Goal: Task Accomplishment & Management: Use online tool/utility

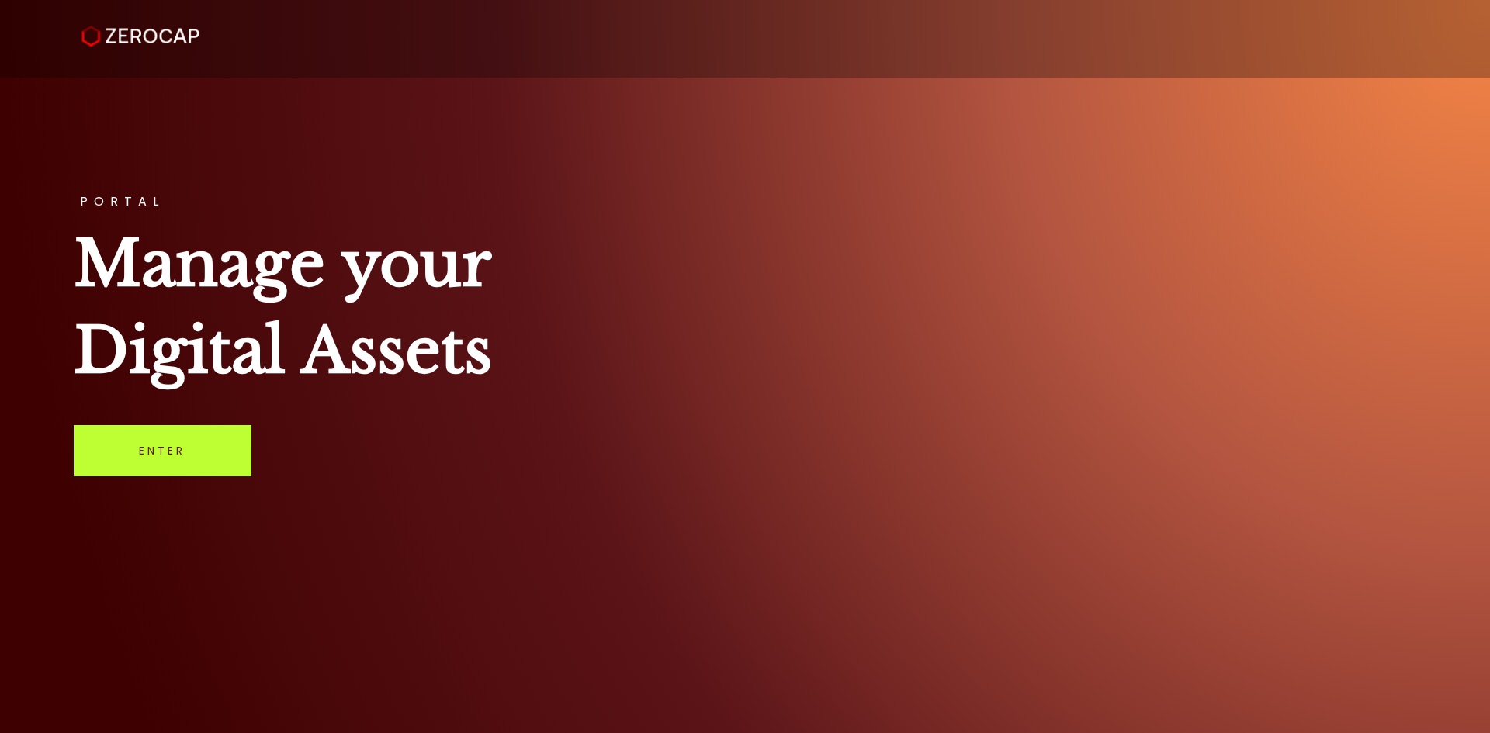
click at [231, 435] on link "Enter" at bounding box center [163, 450] width 178 height 51
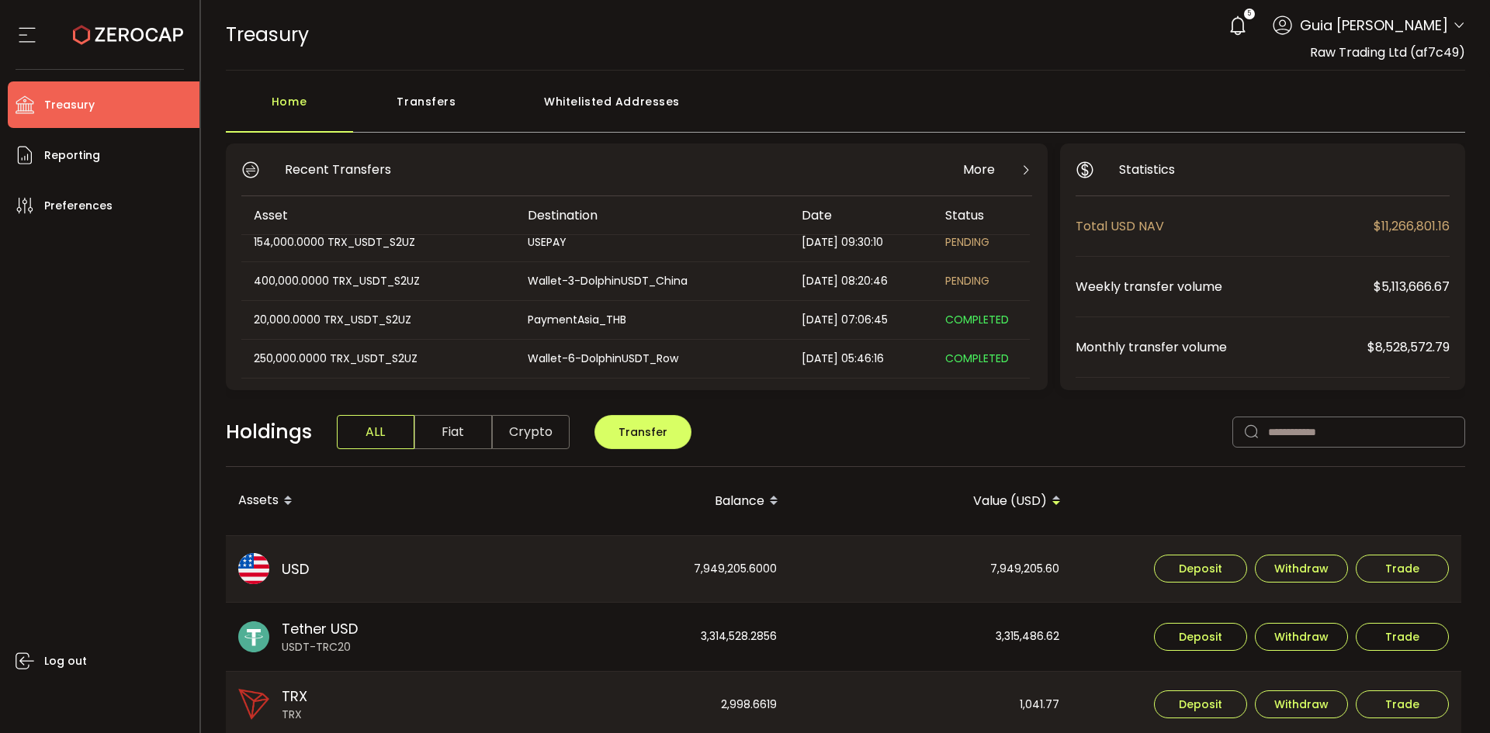
scroll to position [155, 0]
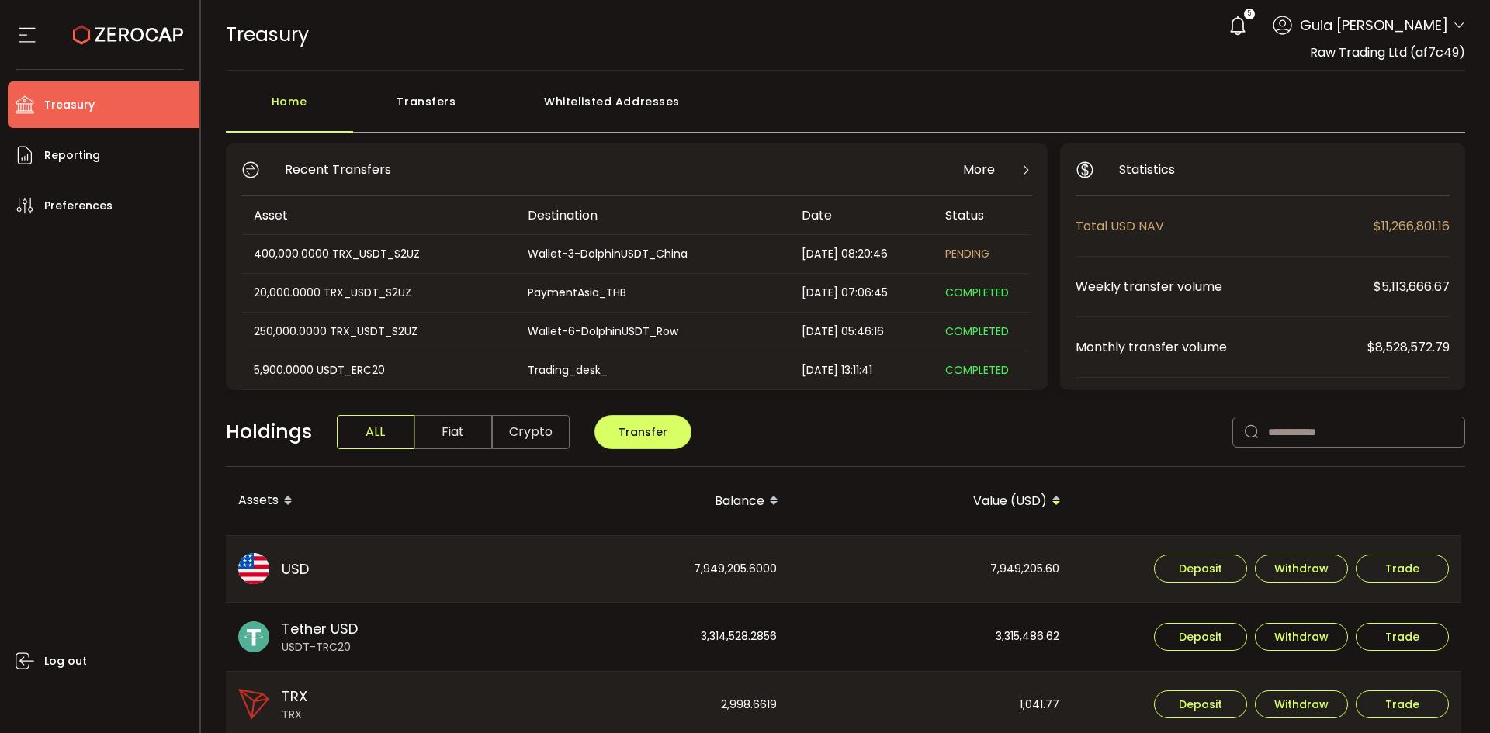
click at [543, 380] on td "Trading_desk_" at bounding box center [652, 371] width 274 height 39
click at [591, 362] on div "Trading_desk_" at bounding box center [651, 371] width 272 height 18
click at [994, 369] on span "COMPLETED" at bounding box center [977, 370] width 64 height 16
click at [993, 369] on span "COMPLETED" at bounding box center [977, 370] width 64 height 16
click at [860, 375] on div "2025-09-18 13:11:41" at bounding box center [861, 371] width 144 height 18
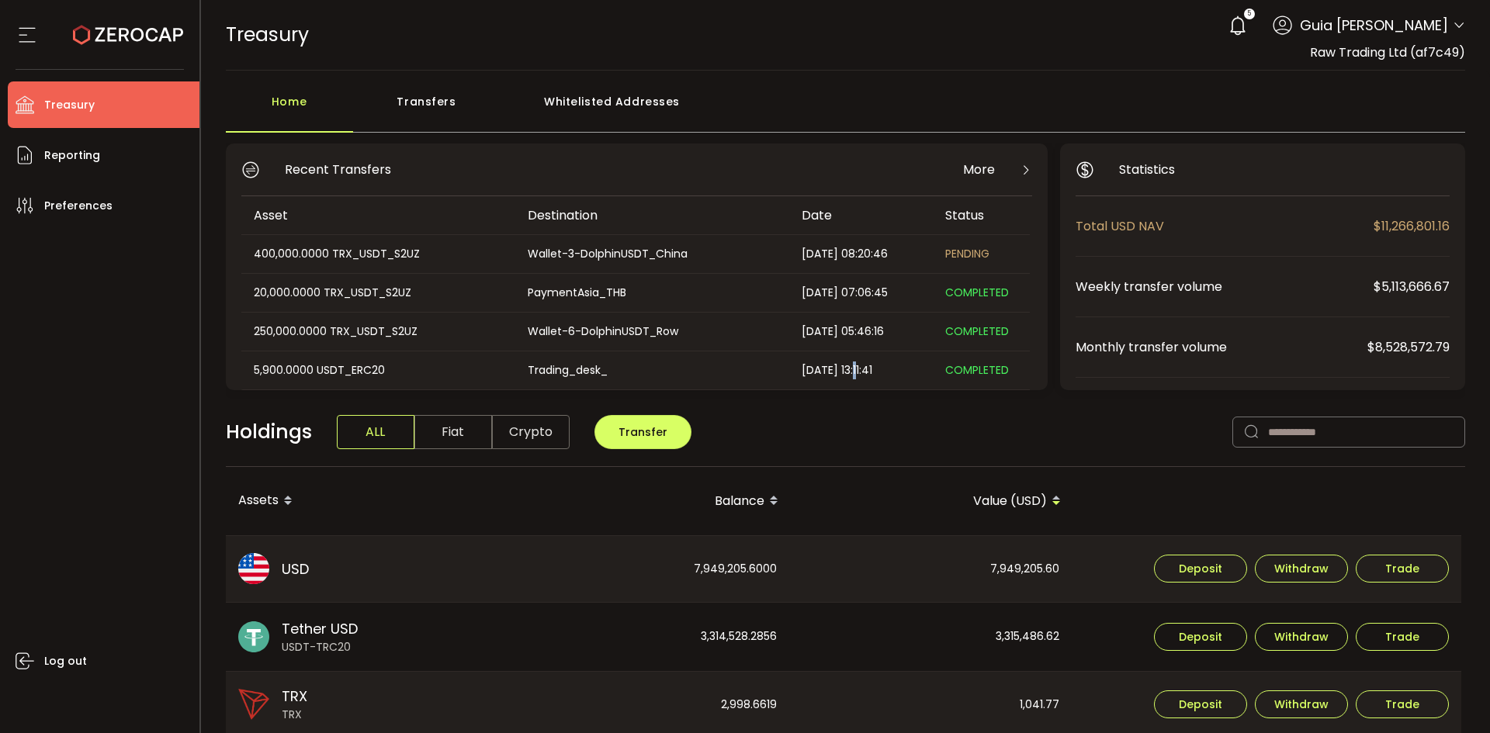
click at [862, 375] on div "2025-09-18 13:11:41" at bounding box center [861, 371] width 144 height 18
click at [362, 375] on div "5,900.0000 USDT_ERC20" at bounding box center [377, 371] width 272 height 18
click at [550, 374] on div "Trading_desk_" at bounding box center [651, 371] width 272 height 18
click at [567, 368] on div "Trading_desk_" at bounding box center [651, 371] width 272 height 18
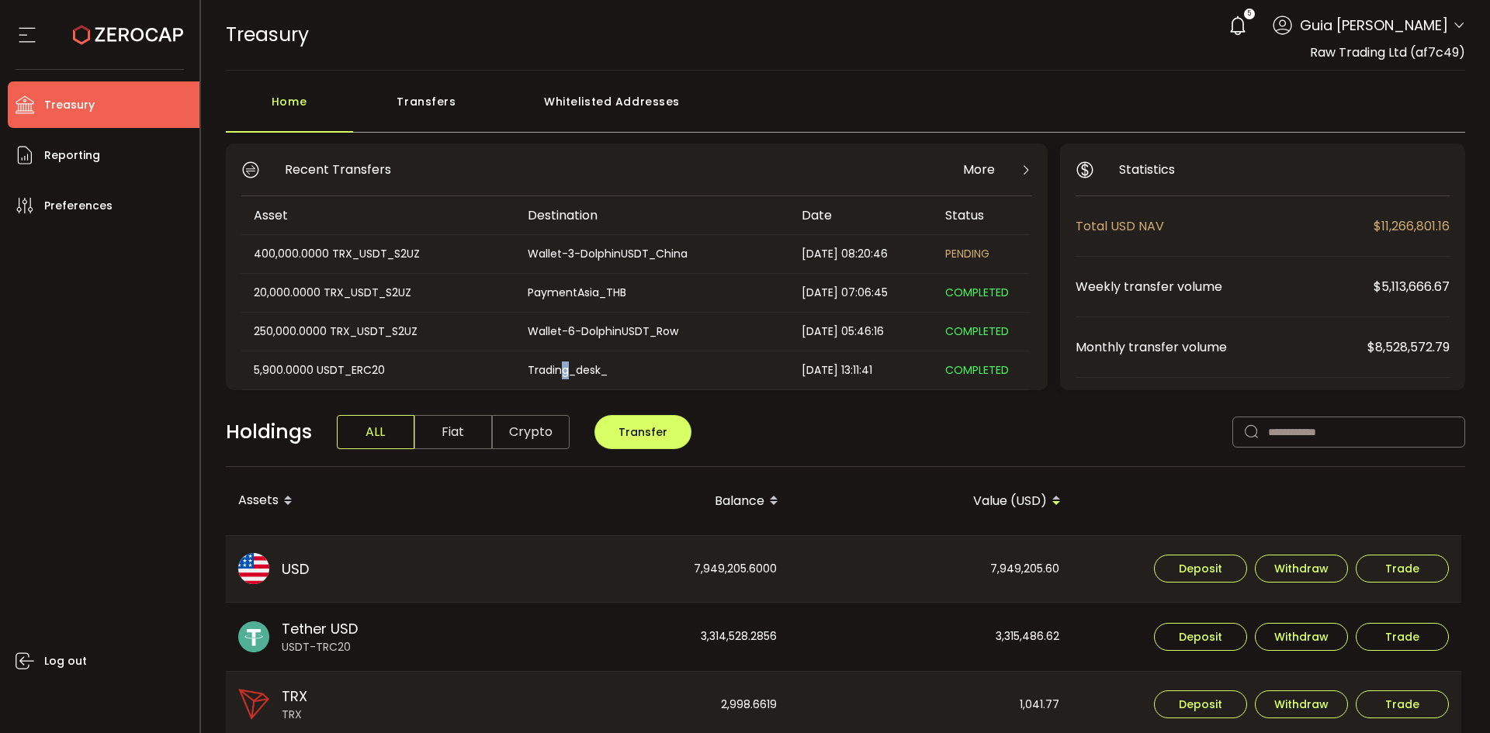
click at [567, 368] on div "Trading_desk_" at bounding box center [651, 371] width 272 height 18
click at [591, 334] on div "Wallet-6-DolphinUSDT_Row" at bounding box center [651, 332] width 272 height 18
click at [676, 330] on div "Wallet-6-DolphinUSDT_Row" at bounding box center [651, 332] width 272 height 18
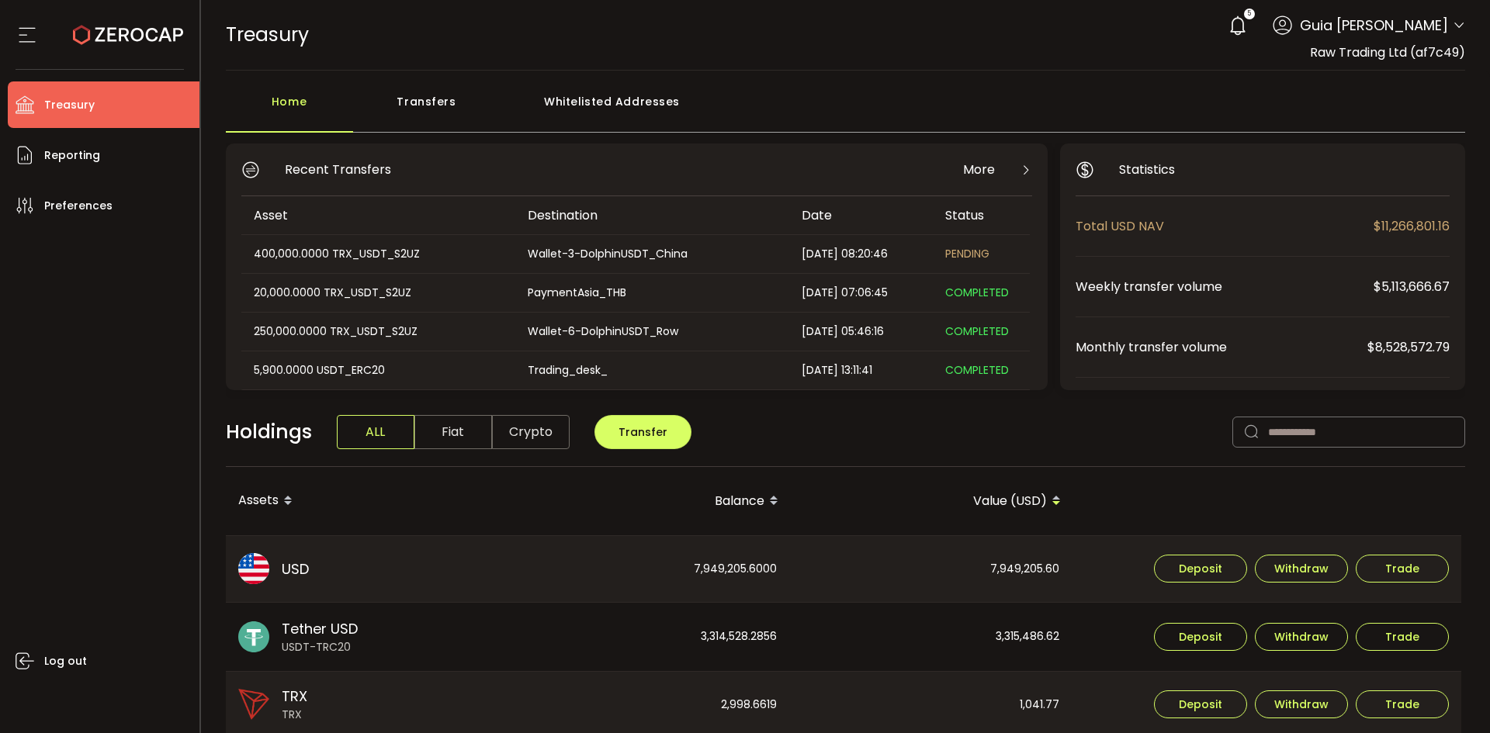
click at [942, 290] on div "COMPLETED" at bounding box center [981, 293] width 97 height 18
click at [602, 298] on div "PaymentAsia_THB" at bounding box center [651, 293] width 272 height 18
click at [657, 269] on td "Wallet-3-DolphinUSDT_China" at bounding box center [652, 254] width 274 height 39
click at [647, 257] on div "Wallet-3-DolphinUSDT_China" at bounding box center [651, 254] width 272 height 18
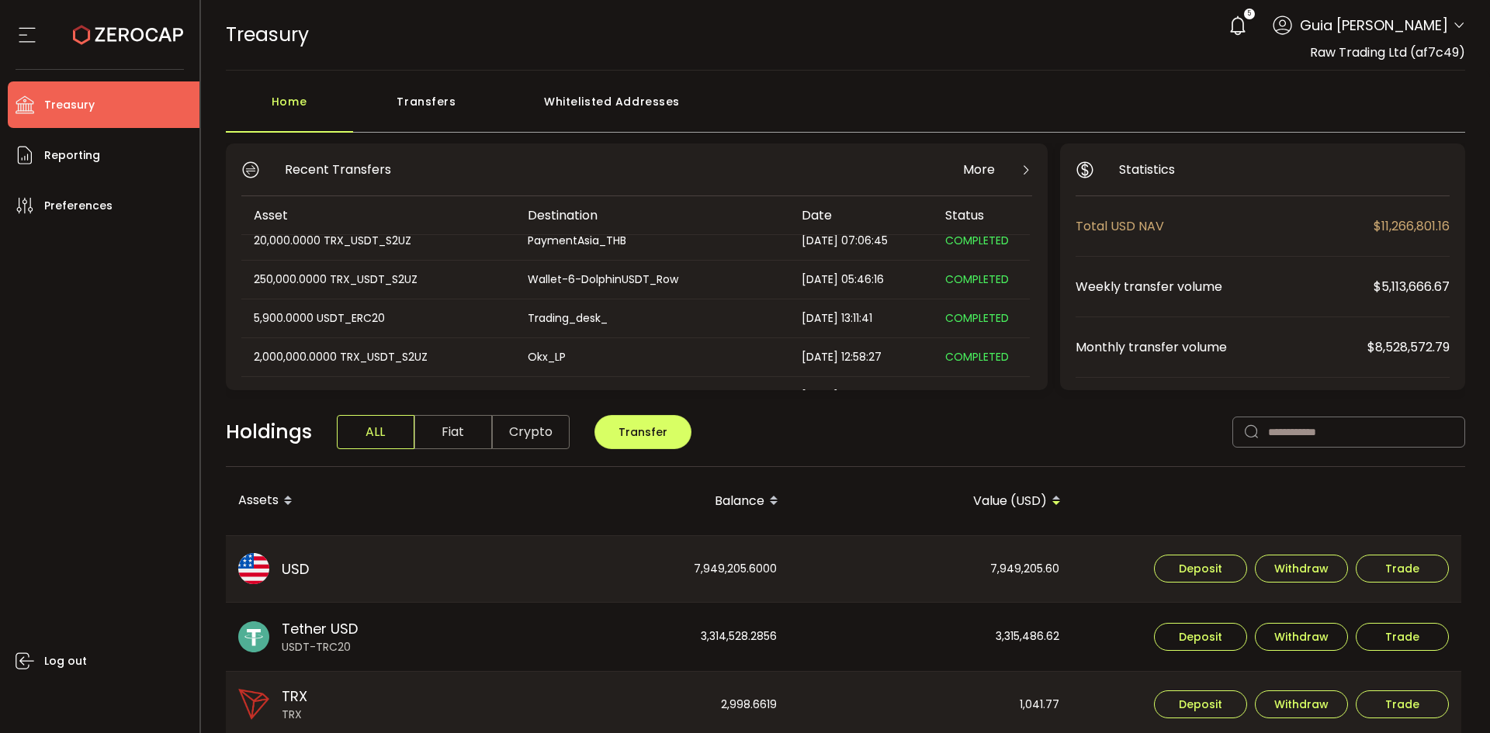
scroll to position [233, 0]
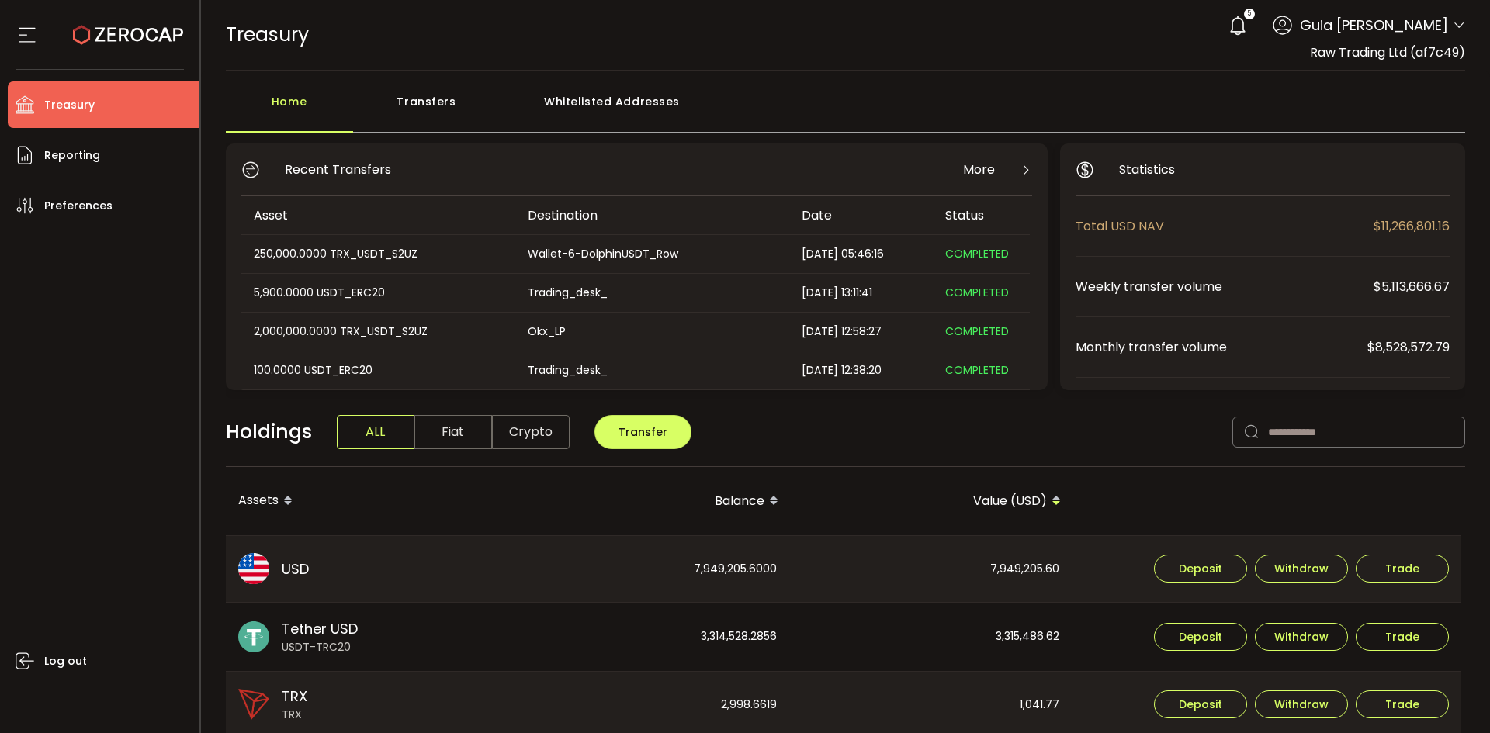
click at [546, 337] on div "Okx_LP" at bounding box center [651, 332] width 272 height 18
click at [67, 177] on li "Reporting" at bounding box center [104, 155] width 192 height 47
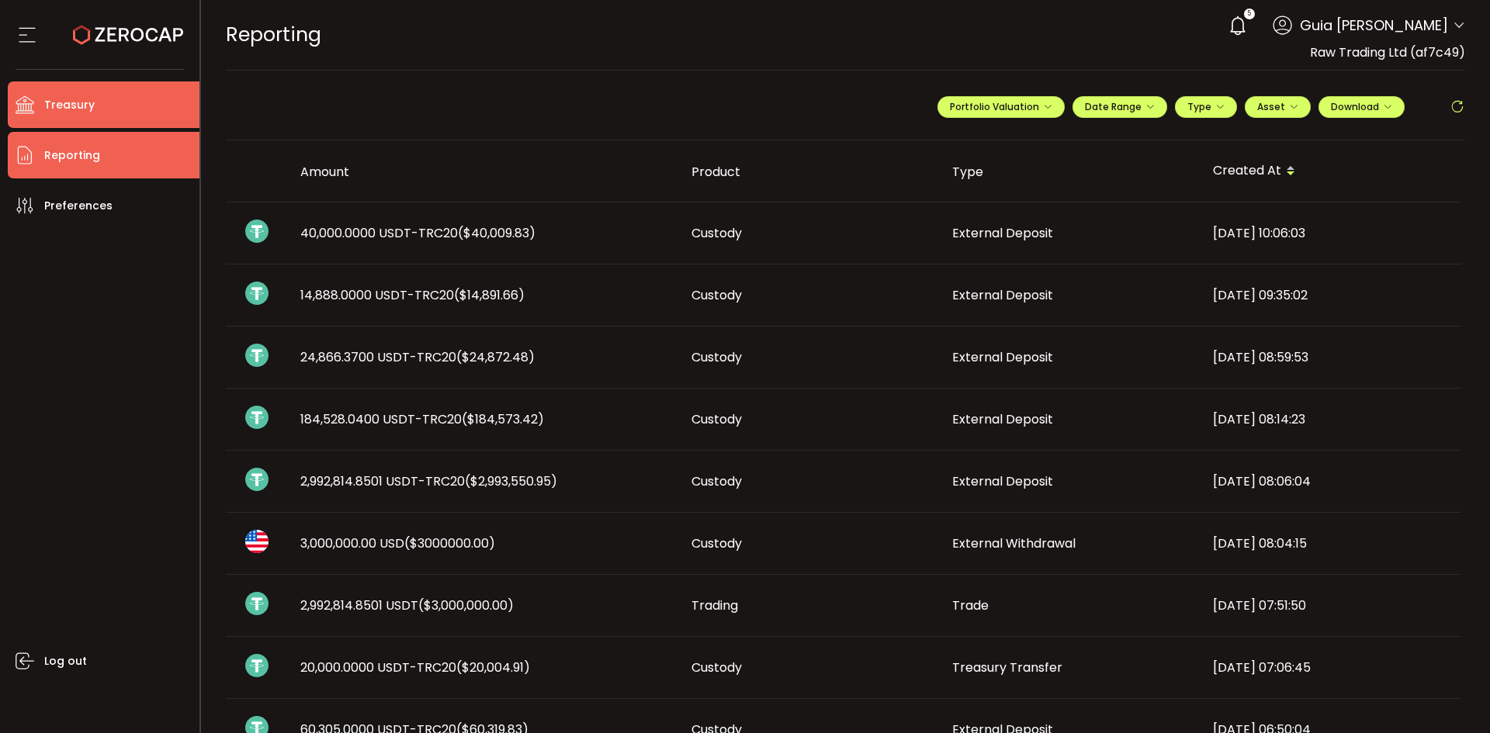
click at [96, 112] on li "Treasury" at bounding box center [104, 104] width 192 height 47
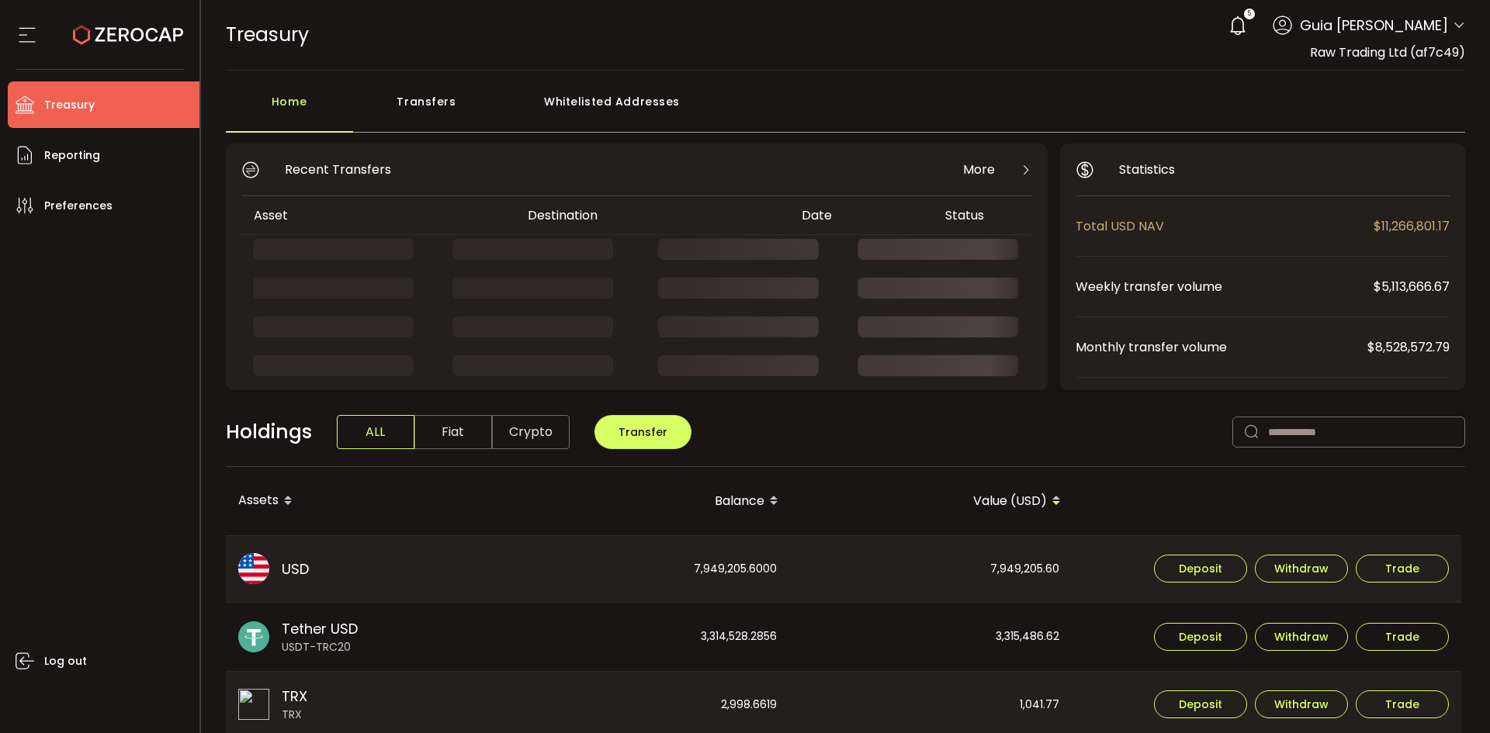
click at [651, 102] on div "Whitelisted Addresses" at bounding box center [613, 109] width 224 height 47
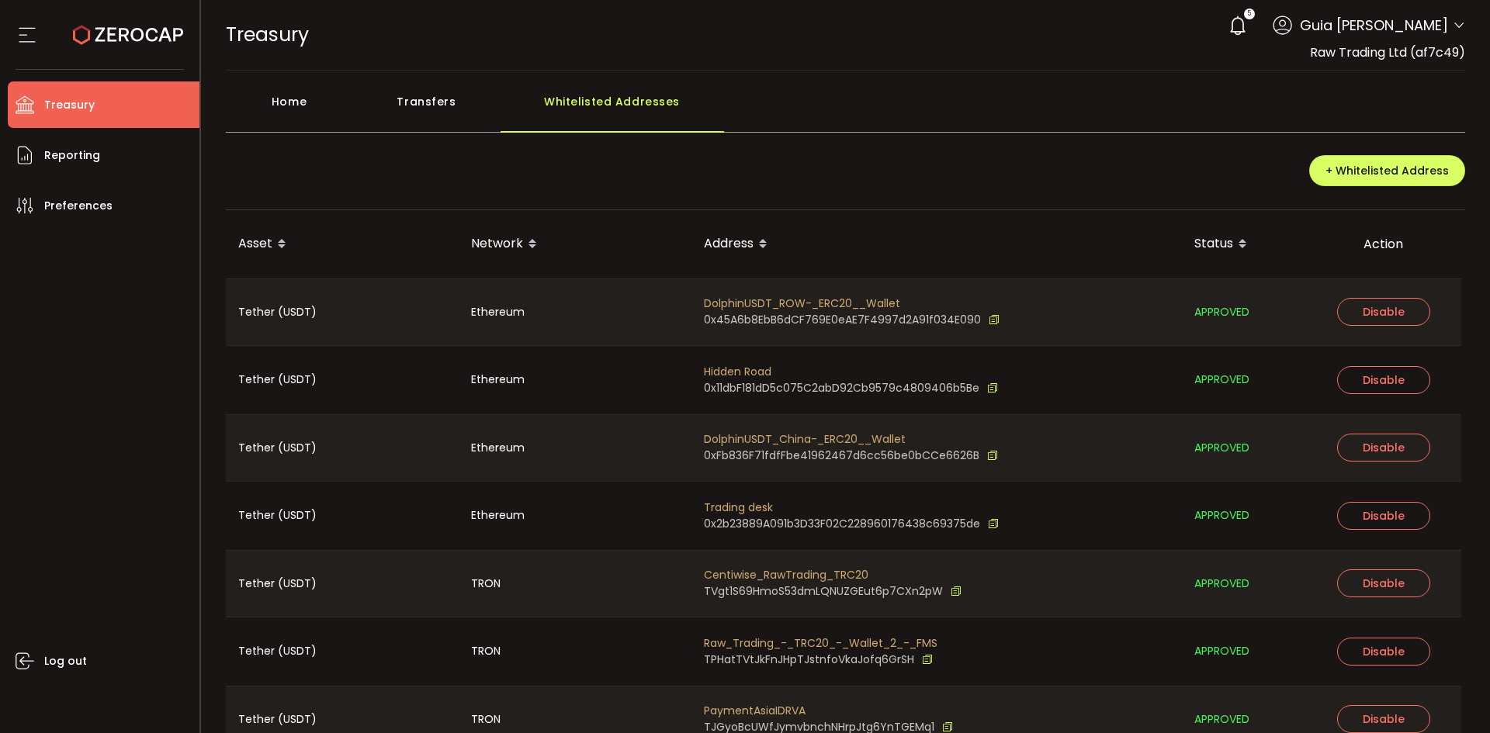
click at [759, 519] on span "0x2b23889A091b3D33F02C228960176438c69375de" at bounding box center [842, 524] width 276 height 16
click at [751, 507] on span "Trading desk" at bounding box center [851, 508] width 295 height 16
click at [993, 526] on icon at bounding box center [993, 524] width 11 height 16
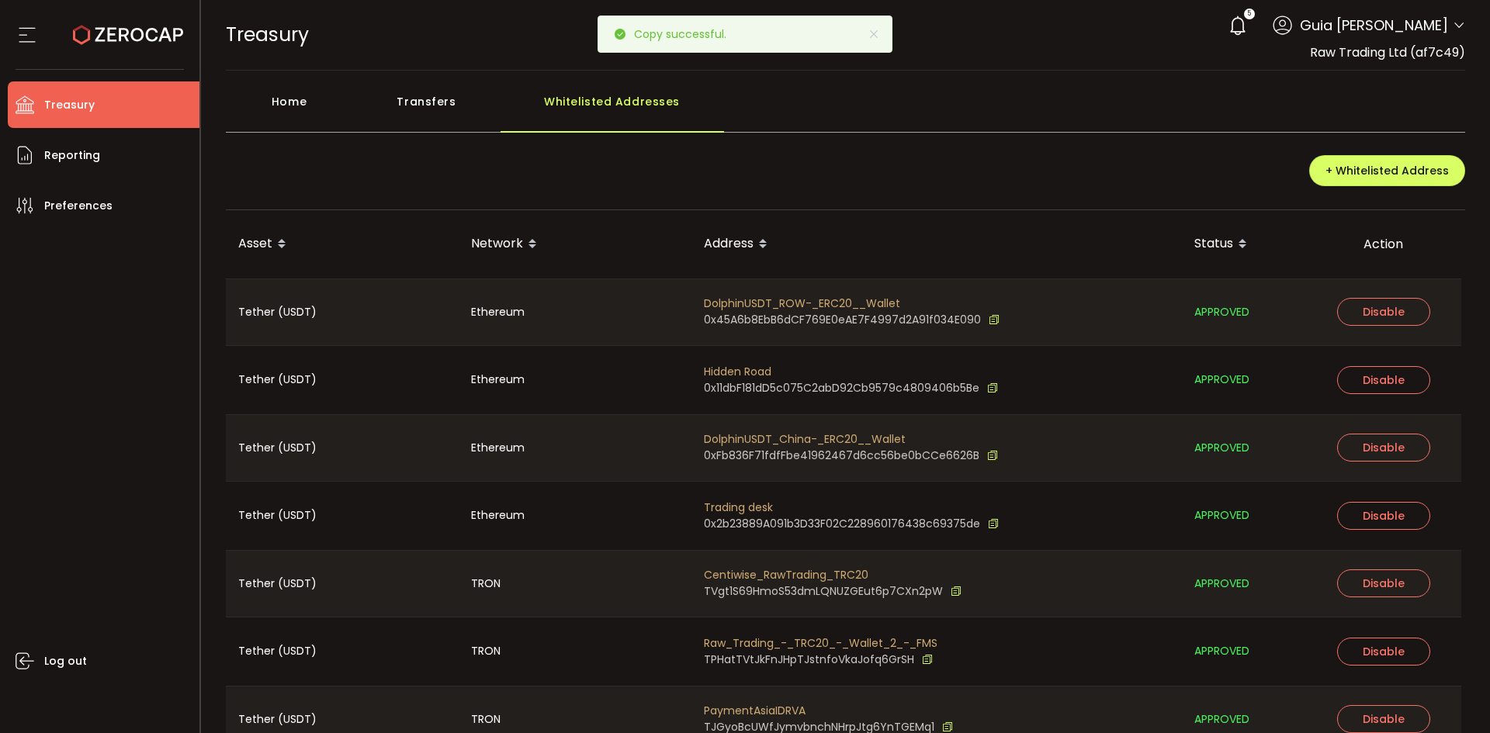
click at [516, 518] on span "Ethereum" at bounding box center [498, 516] width 54 height 18
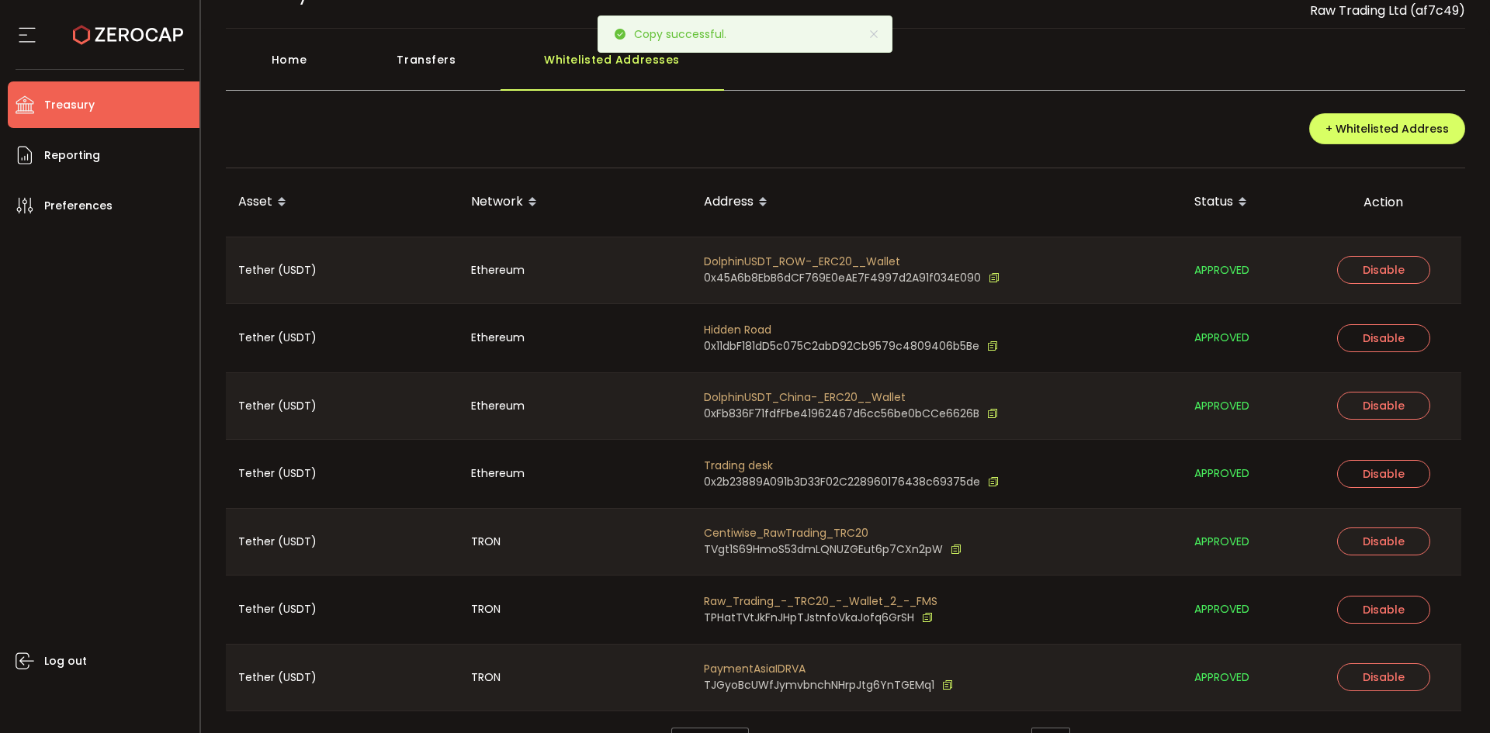
scroll to position [81, 0]
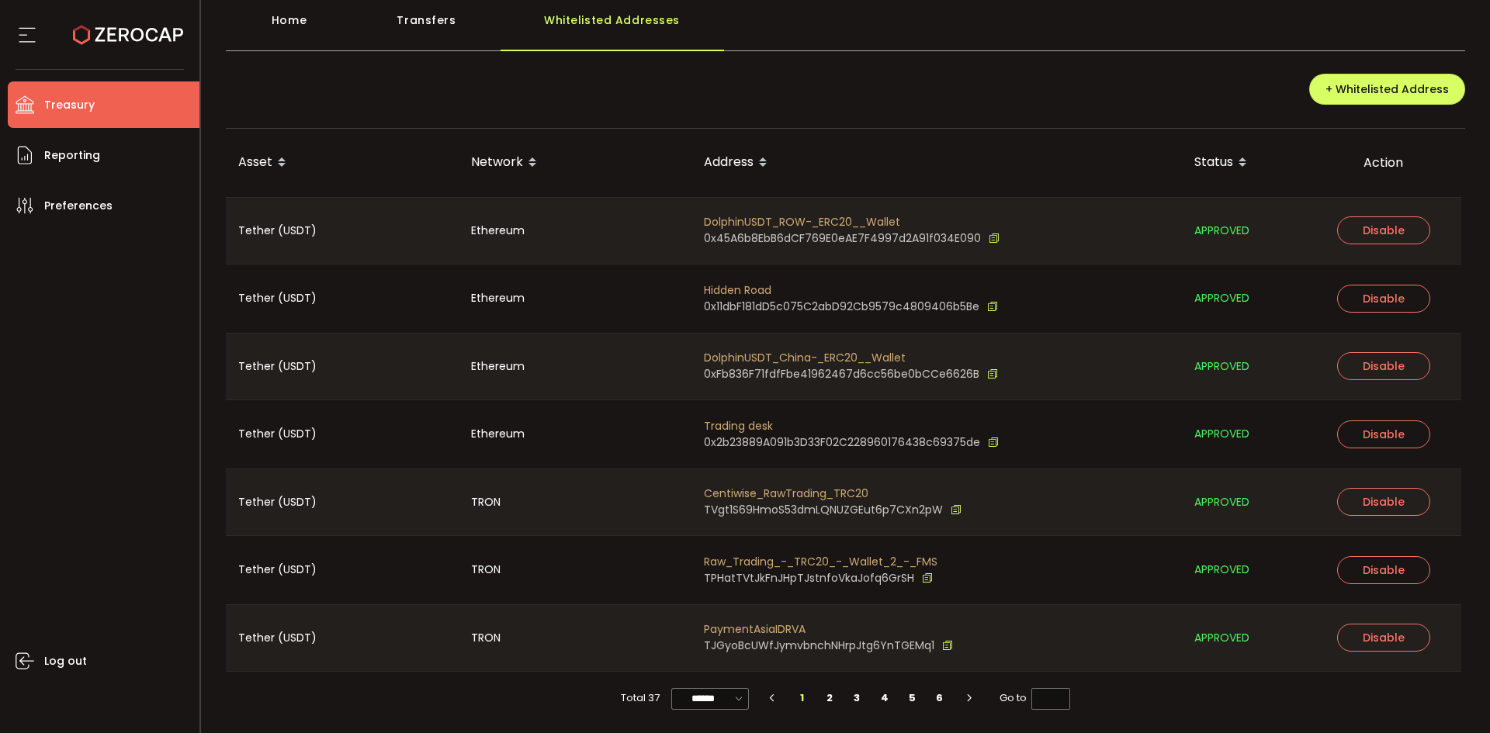
click at [996, 446] on icon at bounding box center [993, 443] width 11 height 16
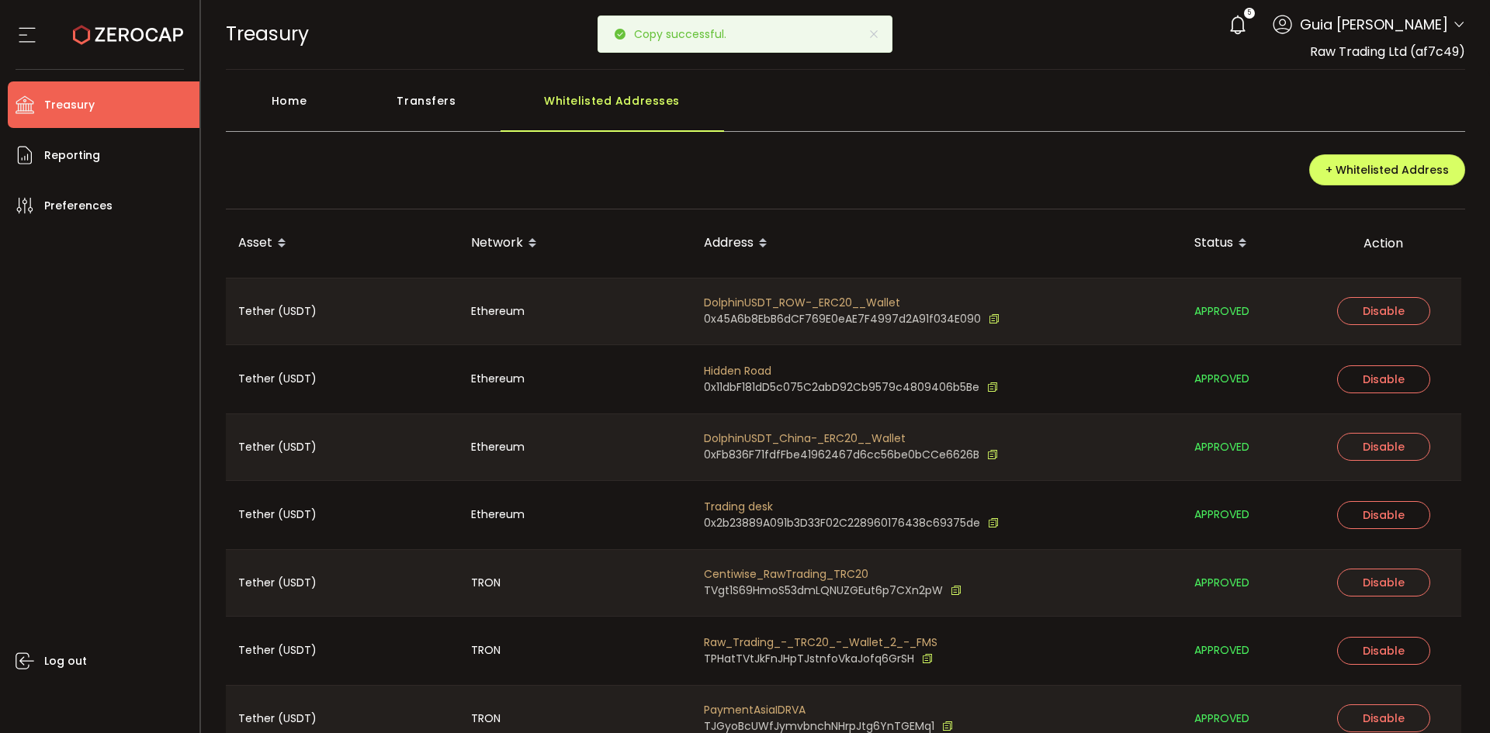
scroll to position [0, 0]
click at [400, 113] on div "Transfers" at bounding box center [426, 109] width 147 height 47
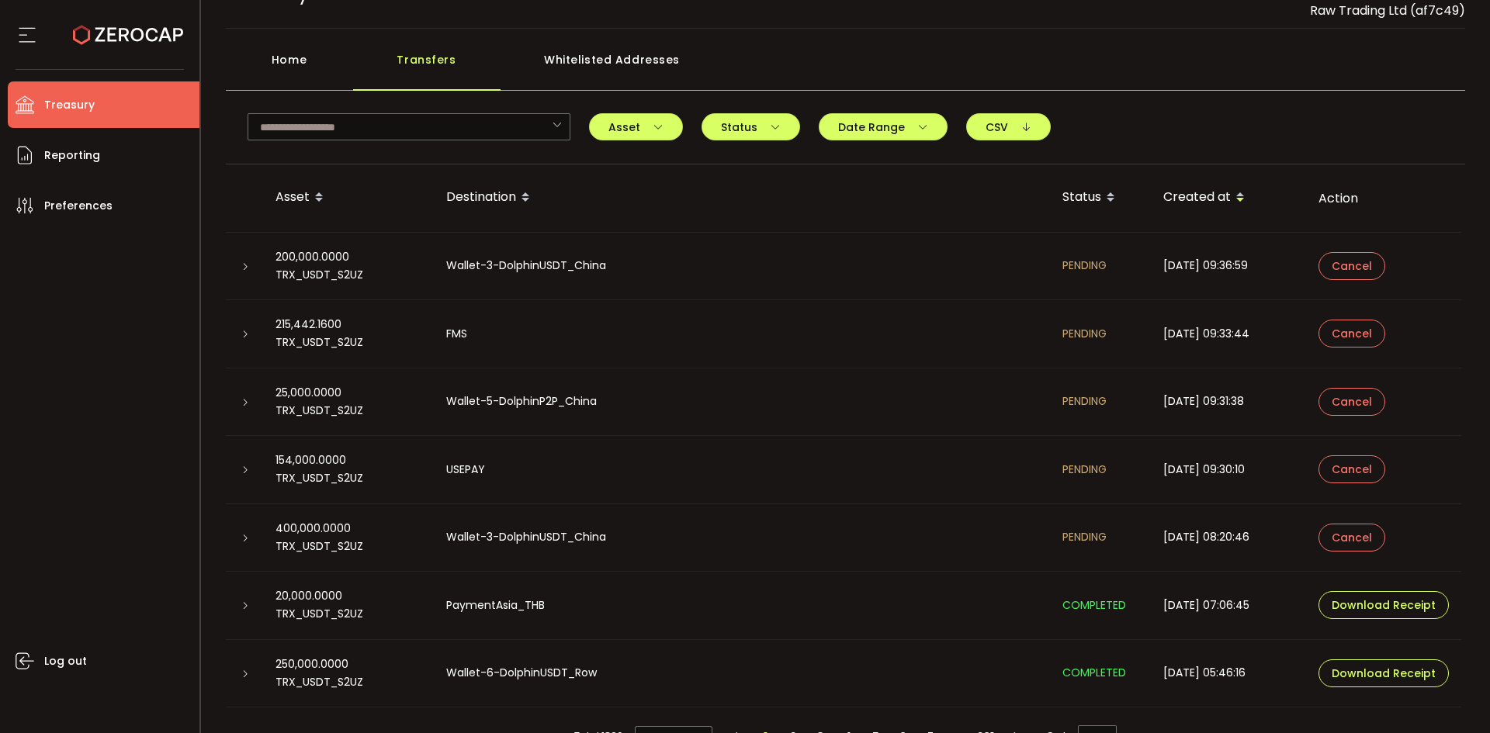
scroll to position [81, 0]
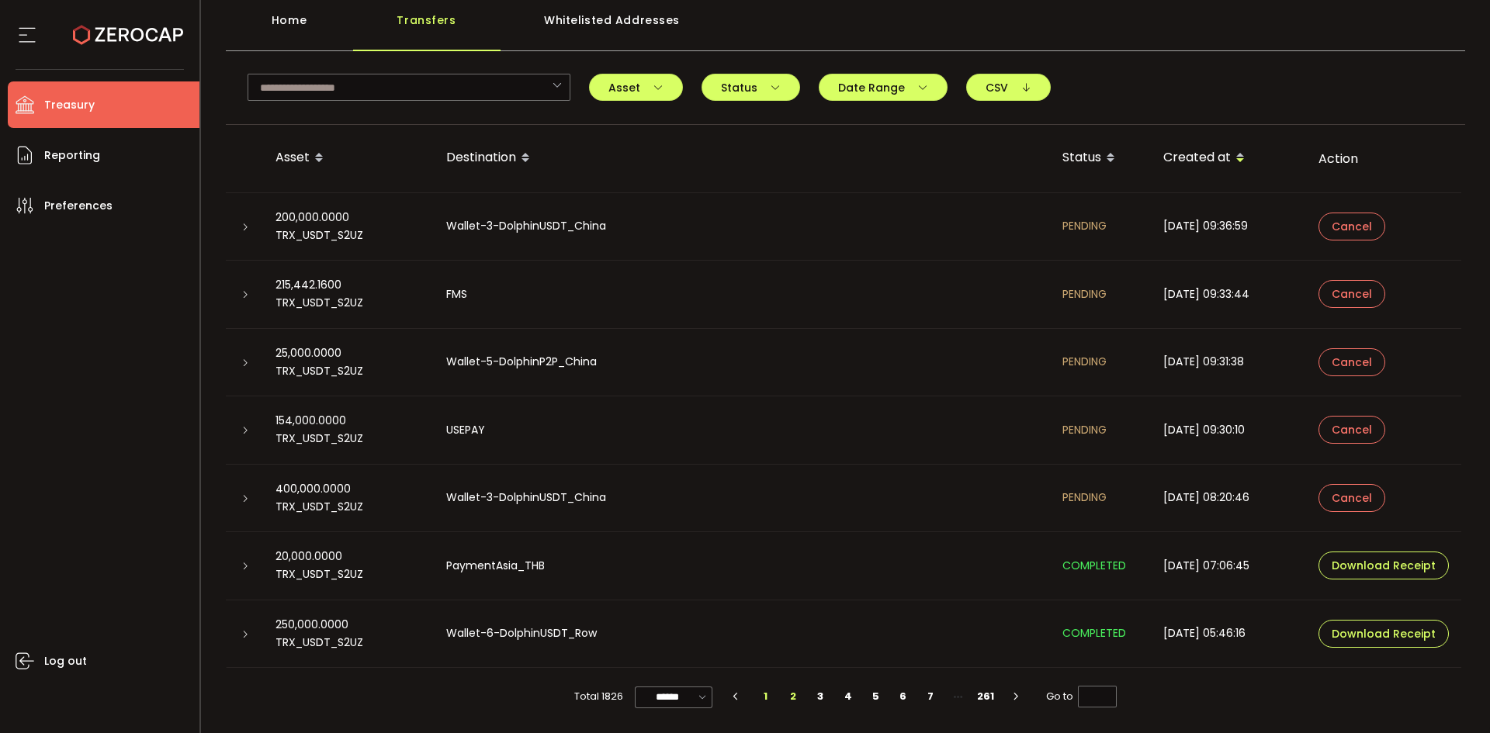
click at [789, 699] on li "2" at bounding box center [793, 697] width 28 height 22
type input "*"
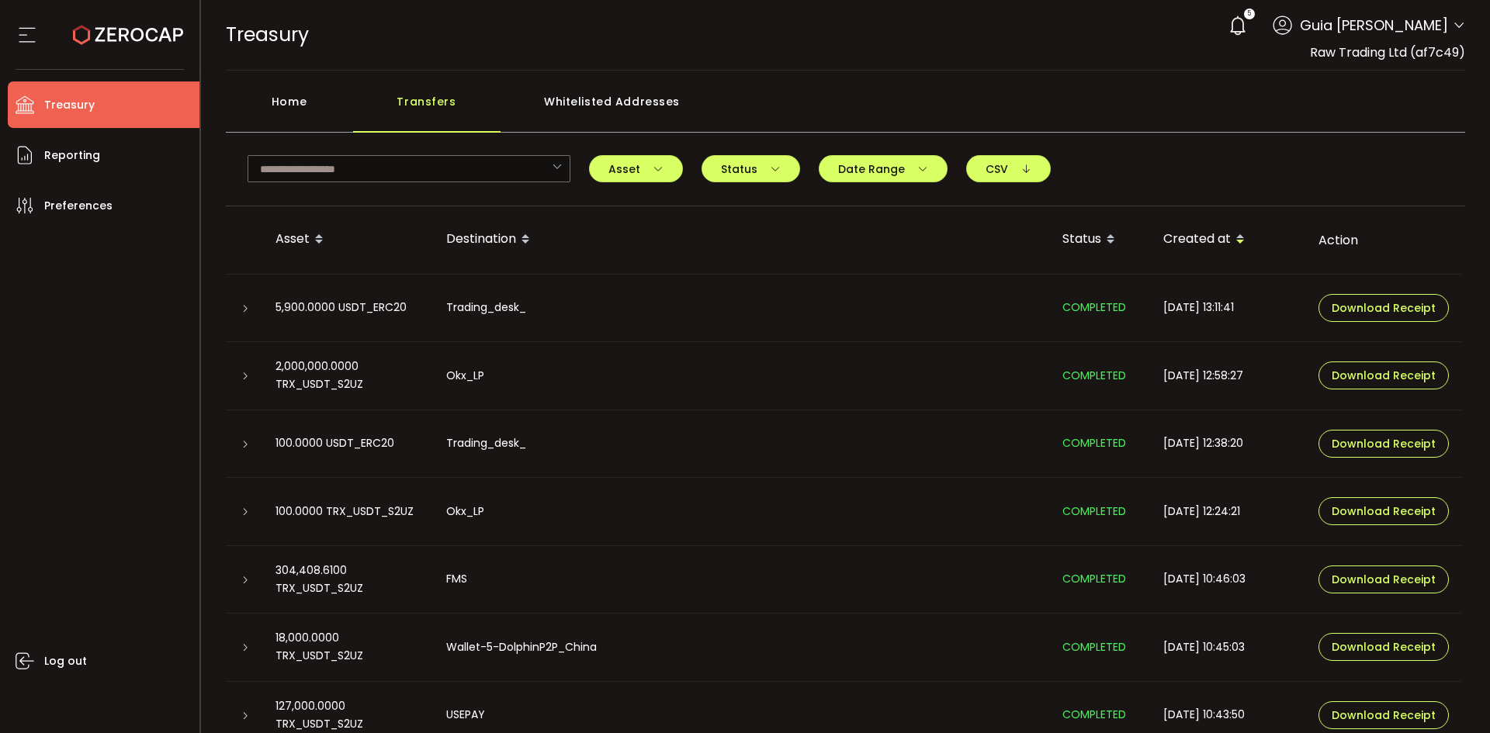
click at [465, 364] on td "Okx_LP" at bounding box center [742, 376] width 616 height 68
click at [1378, 374] on span "Download Receipt" at bounding box center [1384, 375] width 104 height 11
click at [1387, 449] on span "Download Receipt" at bounding box center [1384, 444] width 104 height 11
click at [387, 512] on div "100.0000 TRX_USDT_S2UZ" at bounding box center [348, 512] width 171 height 18
click at [1413, 511] on span "Download Receipt" at bounding box center [1384, 511] width 104 height 11
